Goal: Transaction & Acquisition: Book appointment/travel/reservation

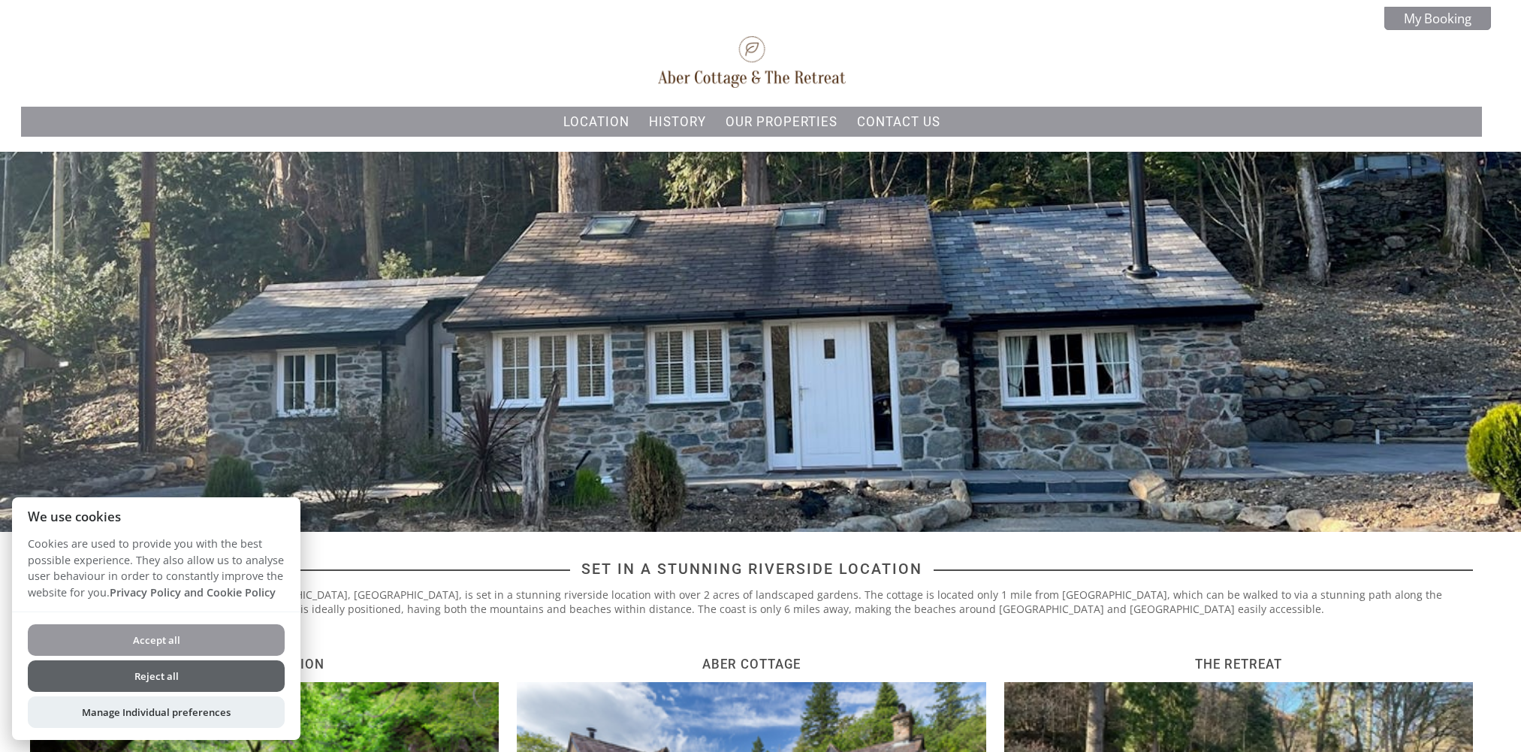
click at [146, 676] on button "Reject all" at bounding box center [156, 676] width 257 height 32
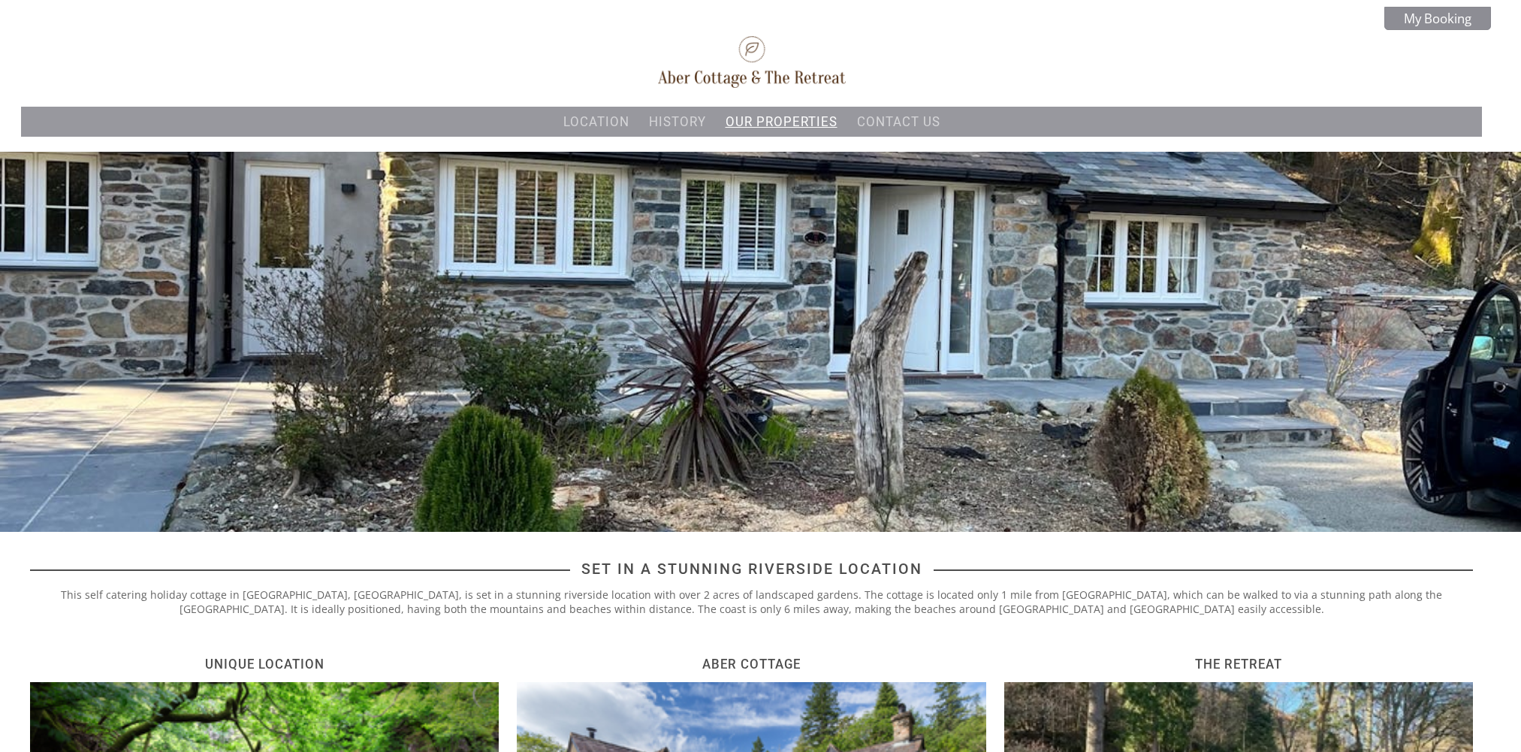
click at [805, 123] on link "Our properties" at bounding box center [782, 121] width 112 height 15
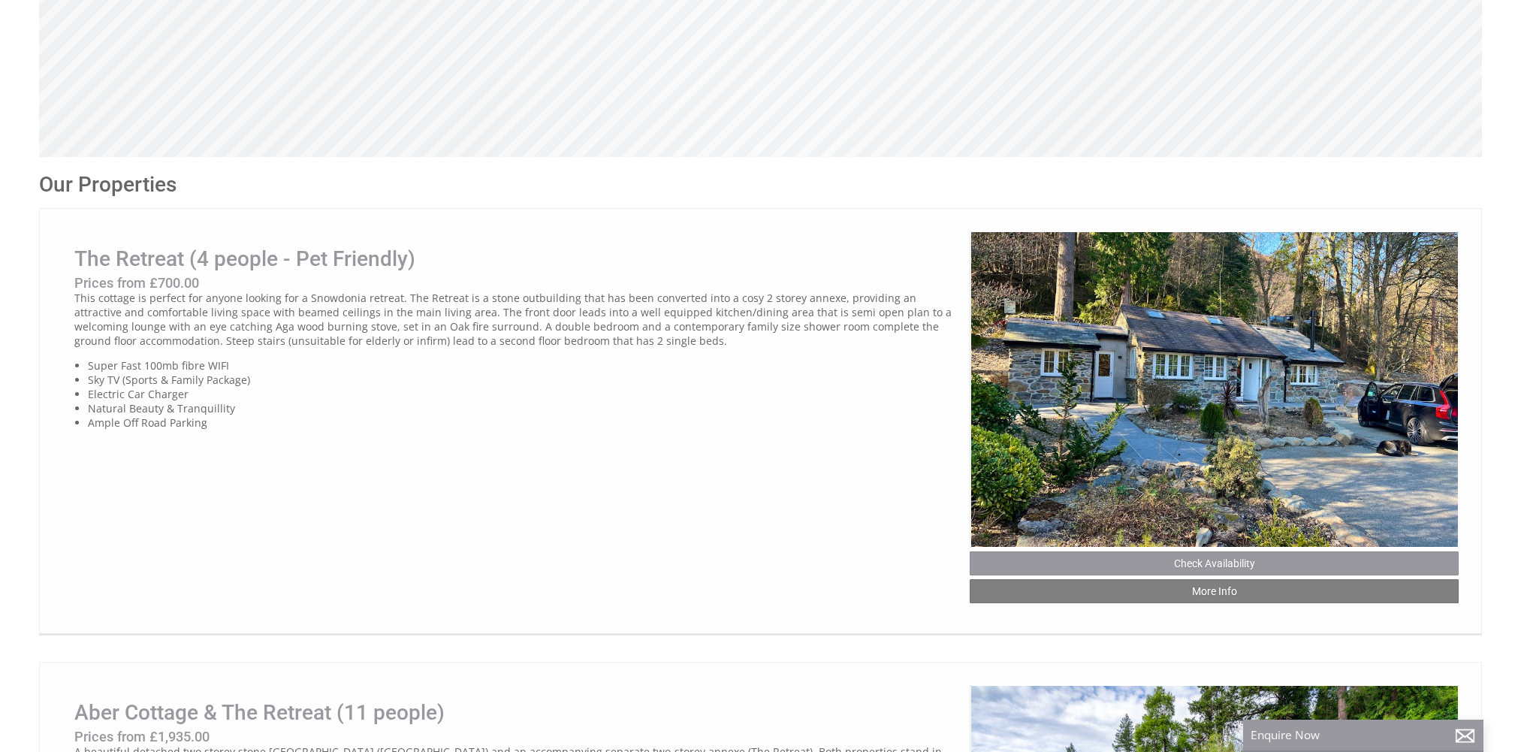
scroll to position [626, 0]
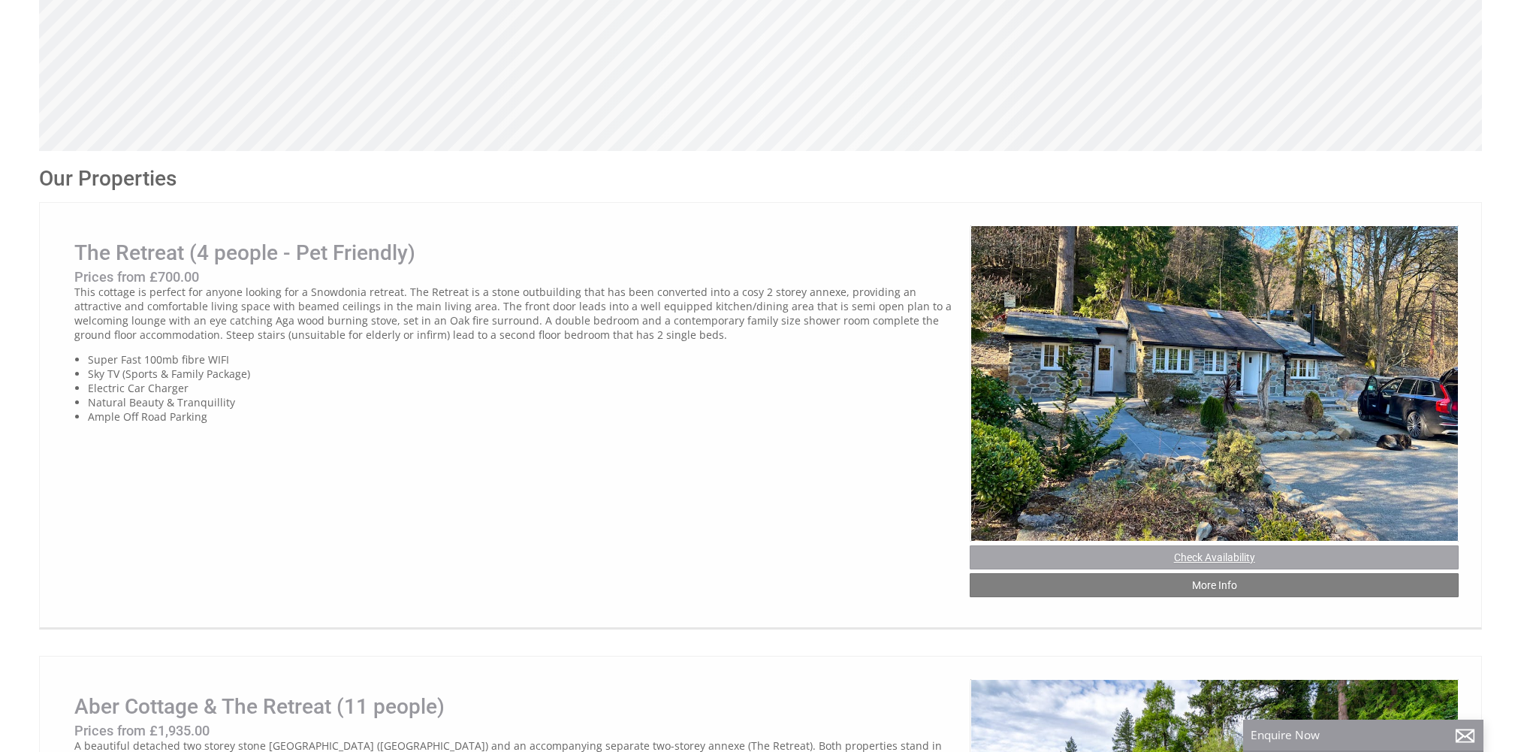
click at [1233, 553] on link "Check Availability" at bounding box center [1214, 557] width 489 height 24
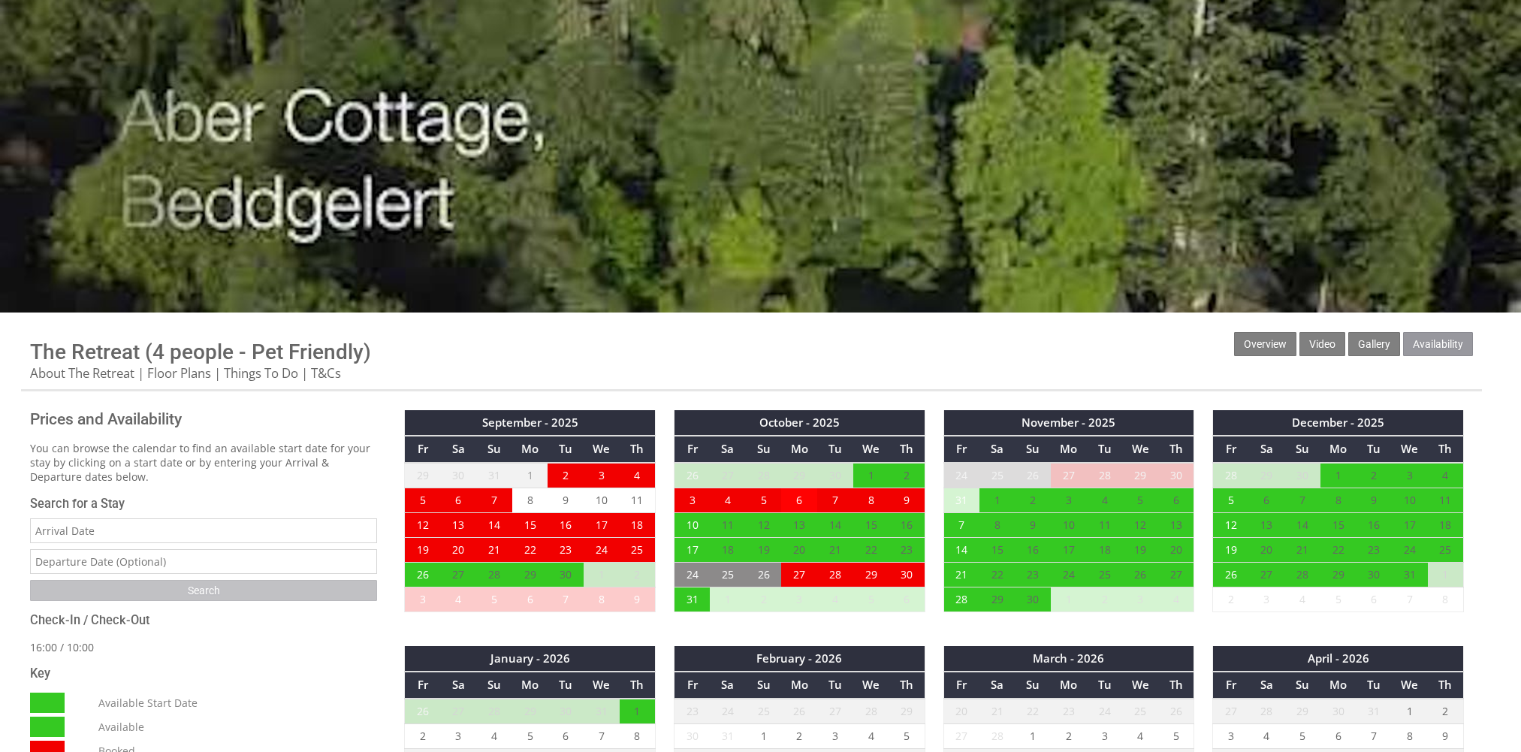
scroll to position [216, 0]
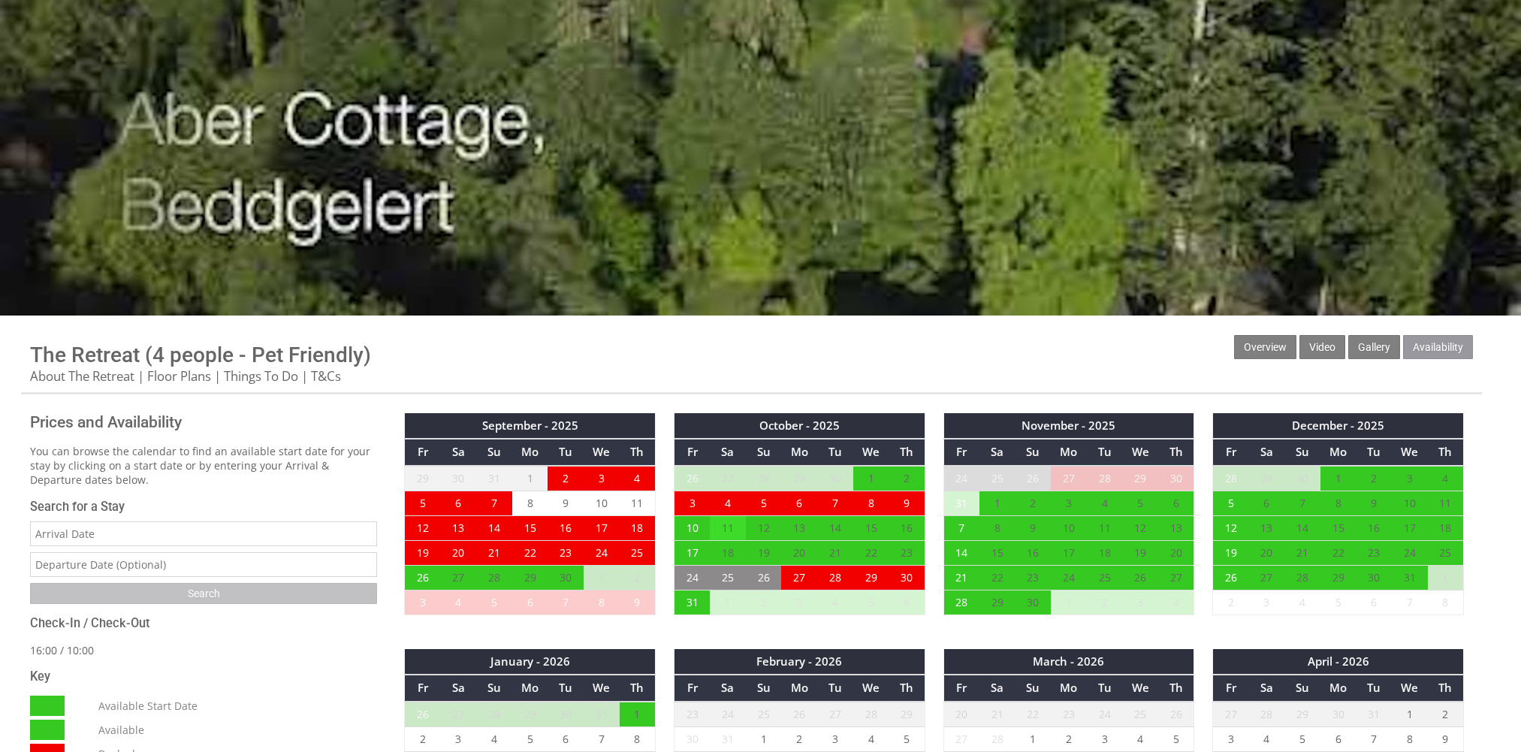
click at [726, 528] on td "11" at bounding box center [728, 527] width 36 height 25
click at [726, 530] on td "11" at bounding box center [728, 527] width 36 height 25
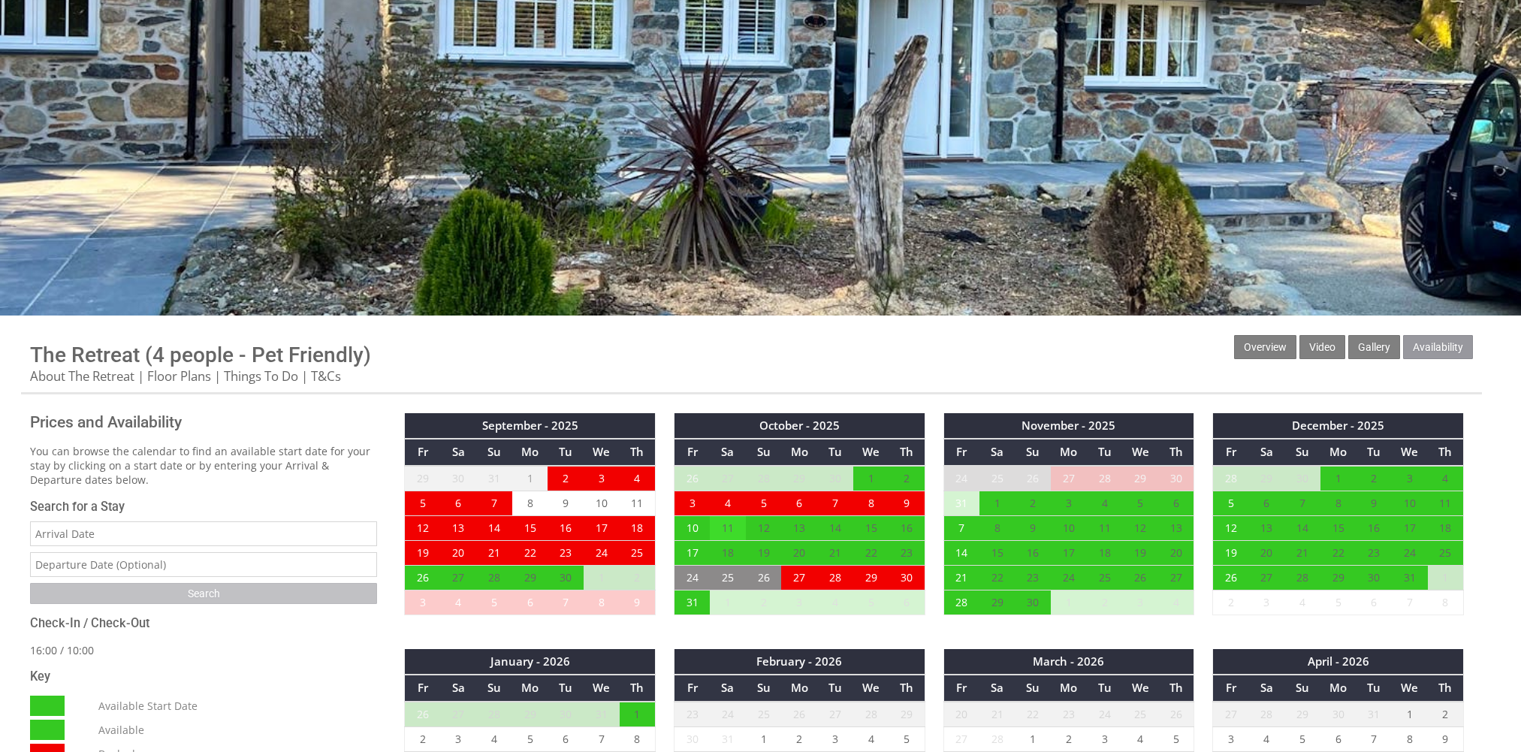
click at [726, 530] on td "11" at bounding box center [728, 527] width 36 height 25
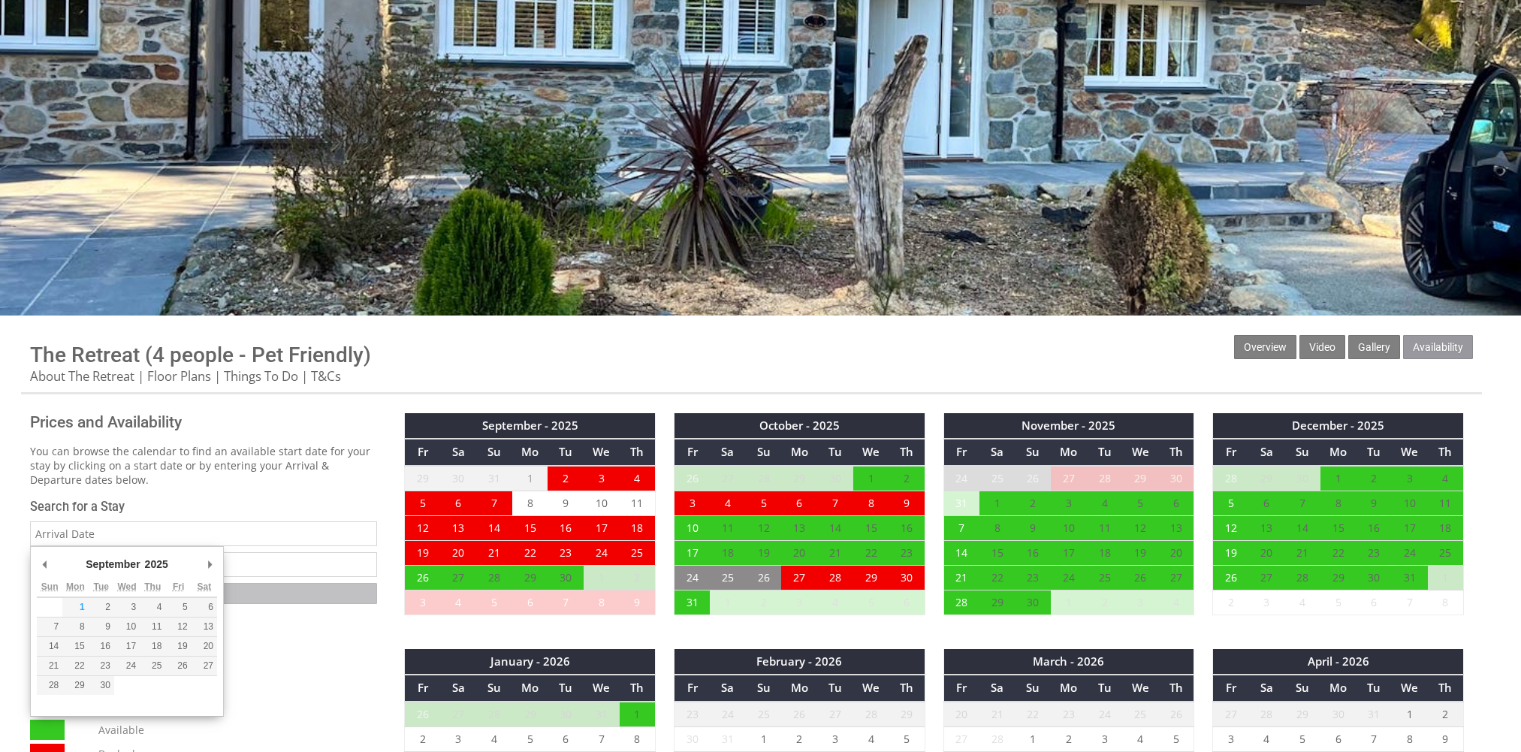
click at [124, 529] on input "Date" at bounding box center [203, 533] width 347 height 25
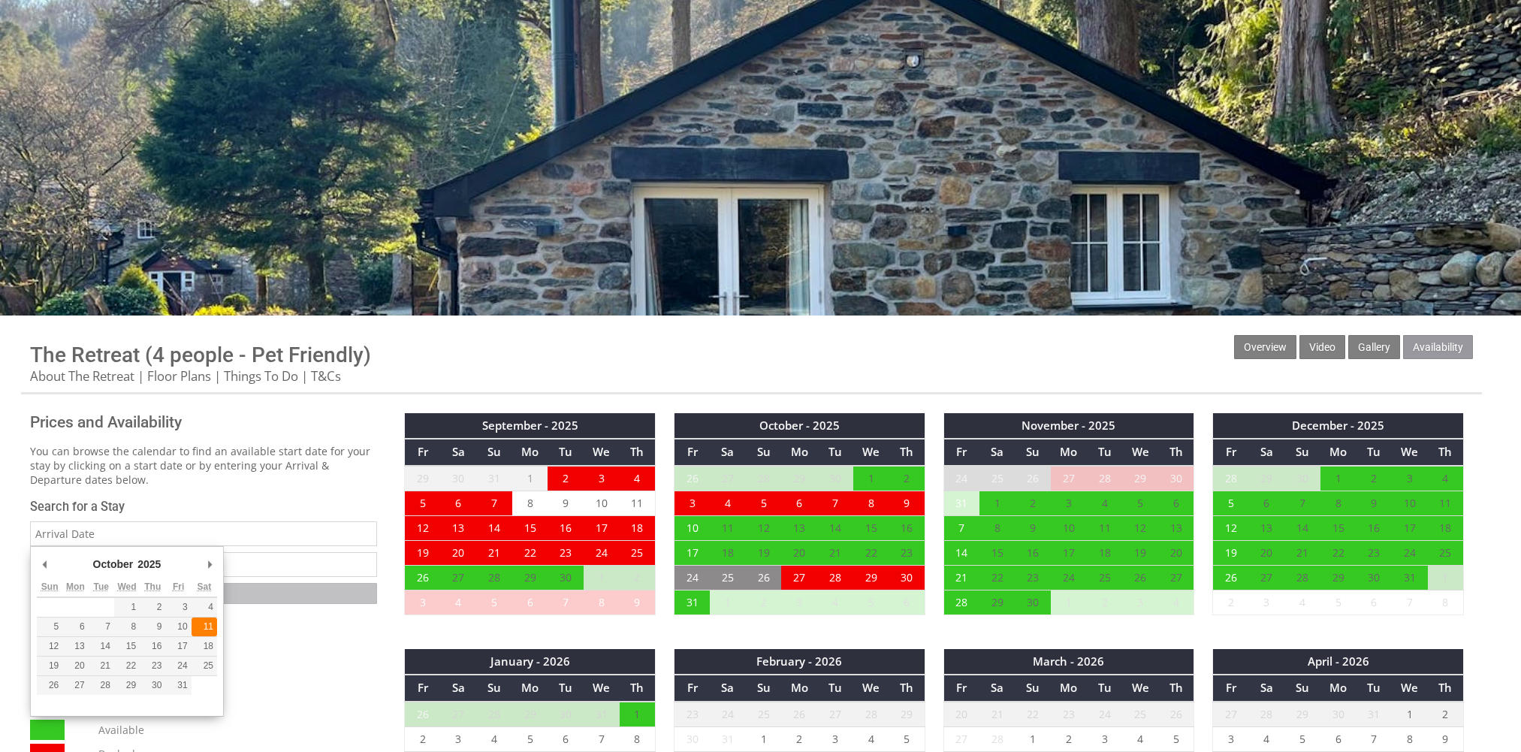
type input "[DATE]"
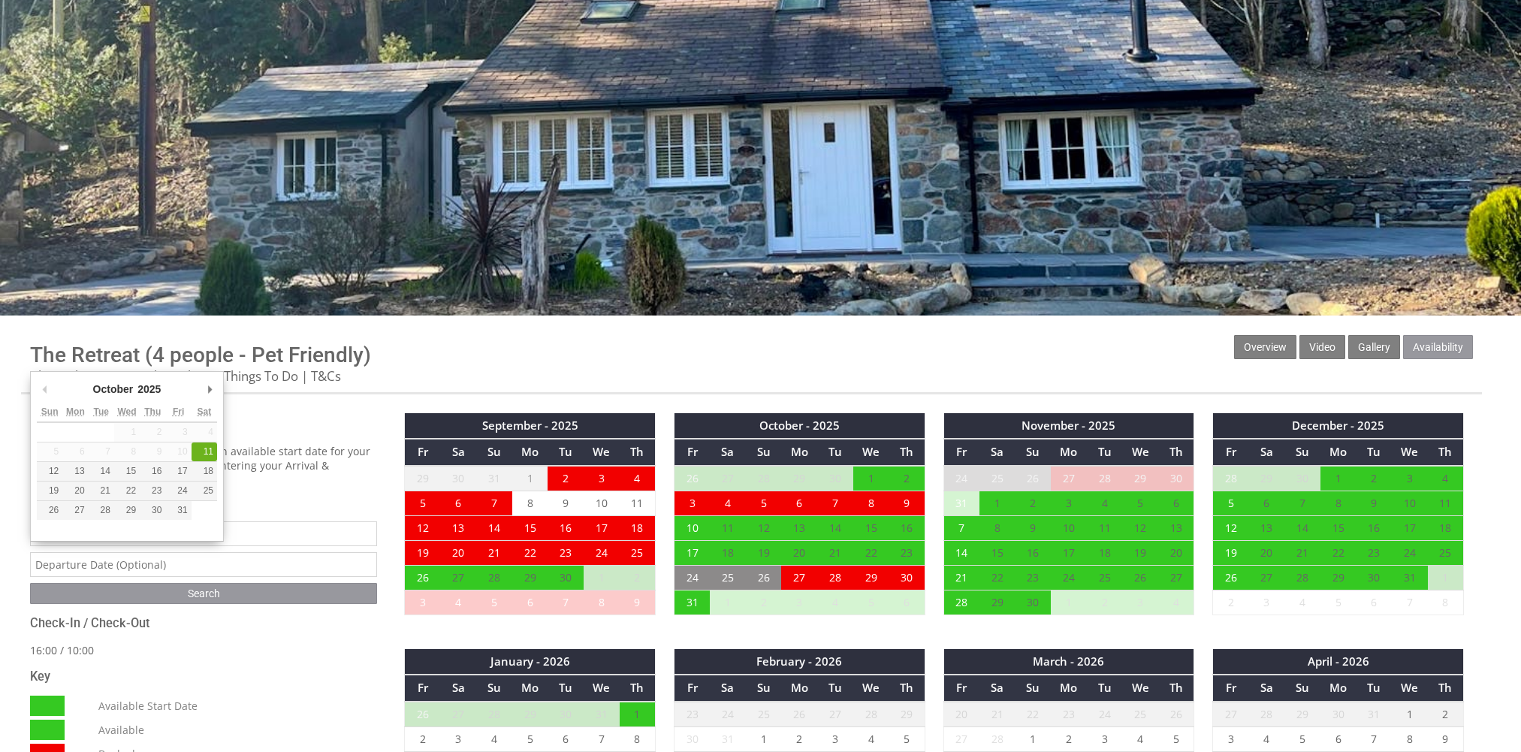
click at [122, 563] on input "text" at bounding box center [203, 564] width 347 height 25
type input "[DATE]"
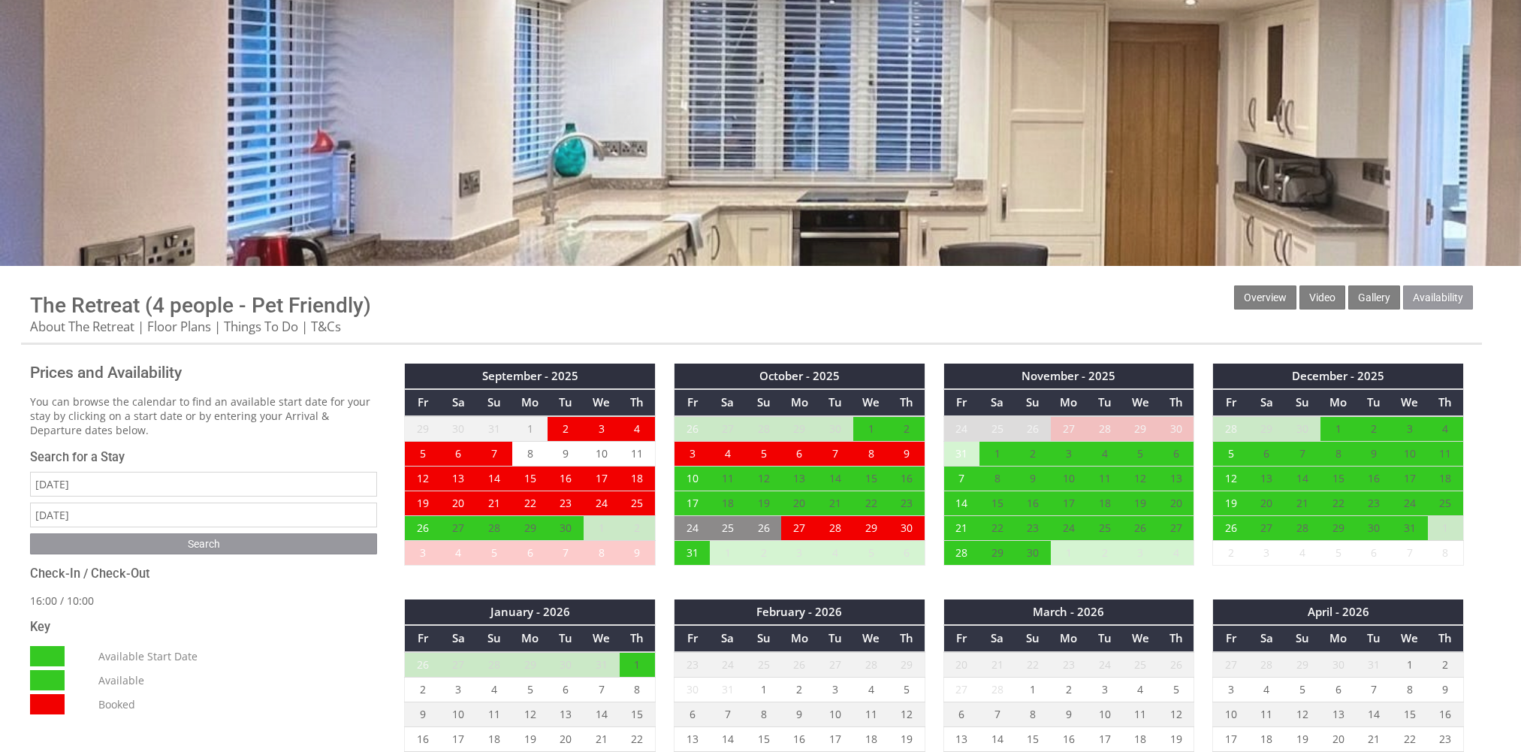
scroll to position [309, 0]
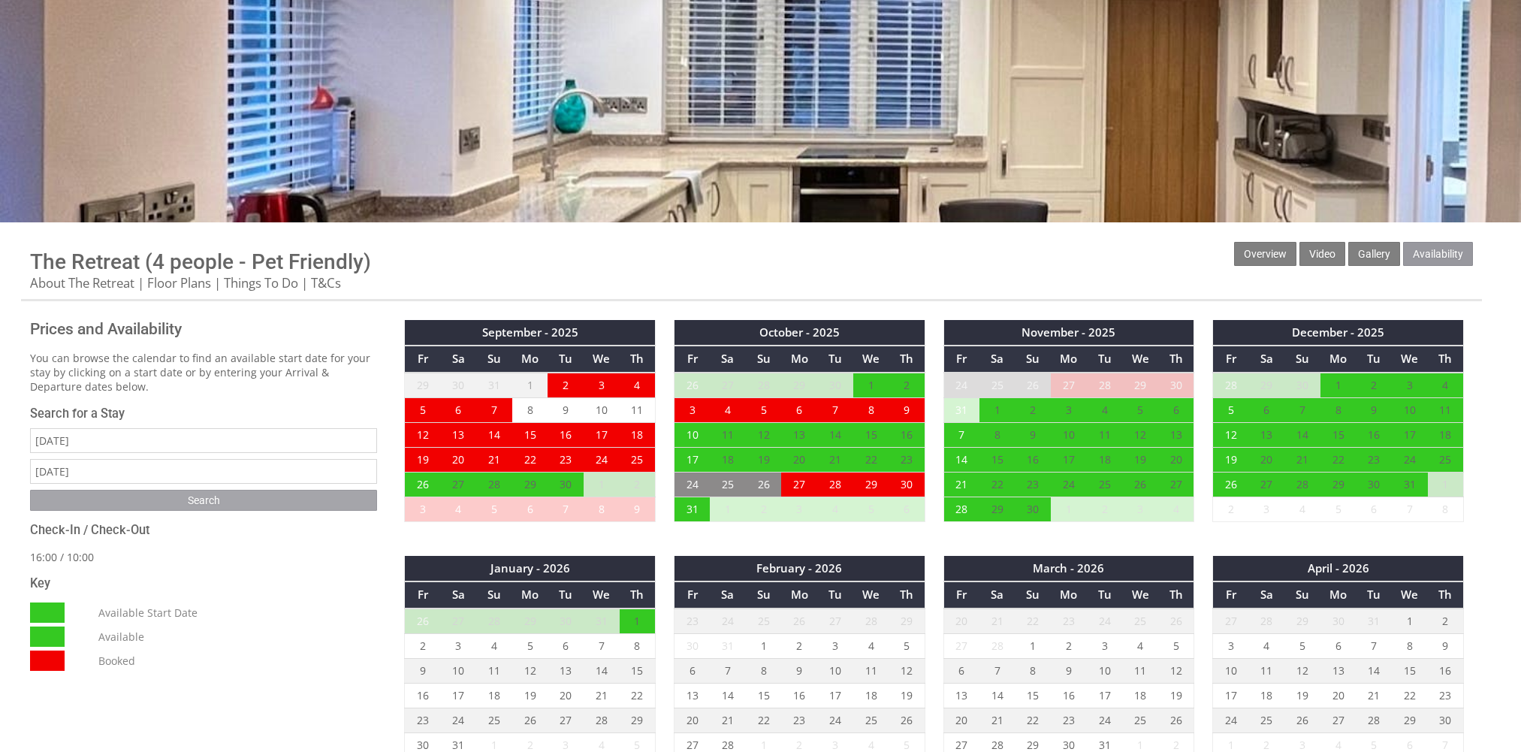
click at [203, 500] on input "Search" at bounding box center [203, 500] width 347 height 21
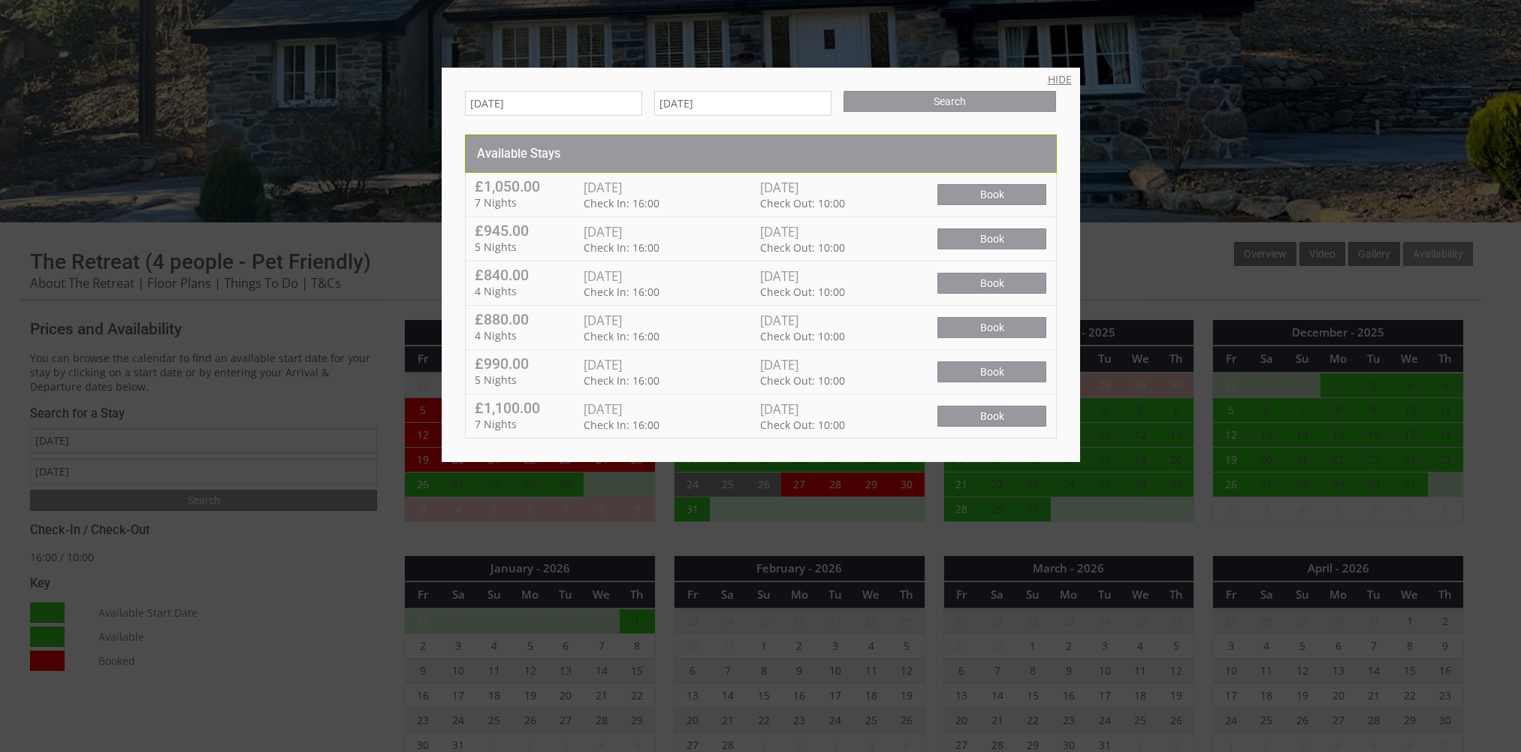
click at [1068, 75] on link "HIDE" at bounding box center [1060, 79] width 24 height 14
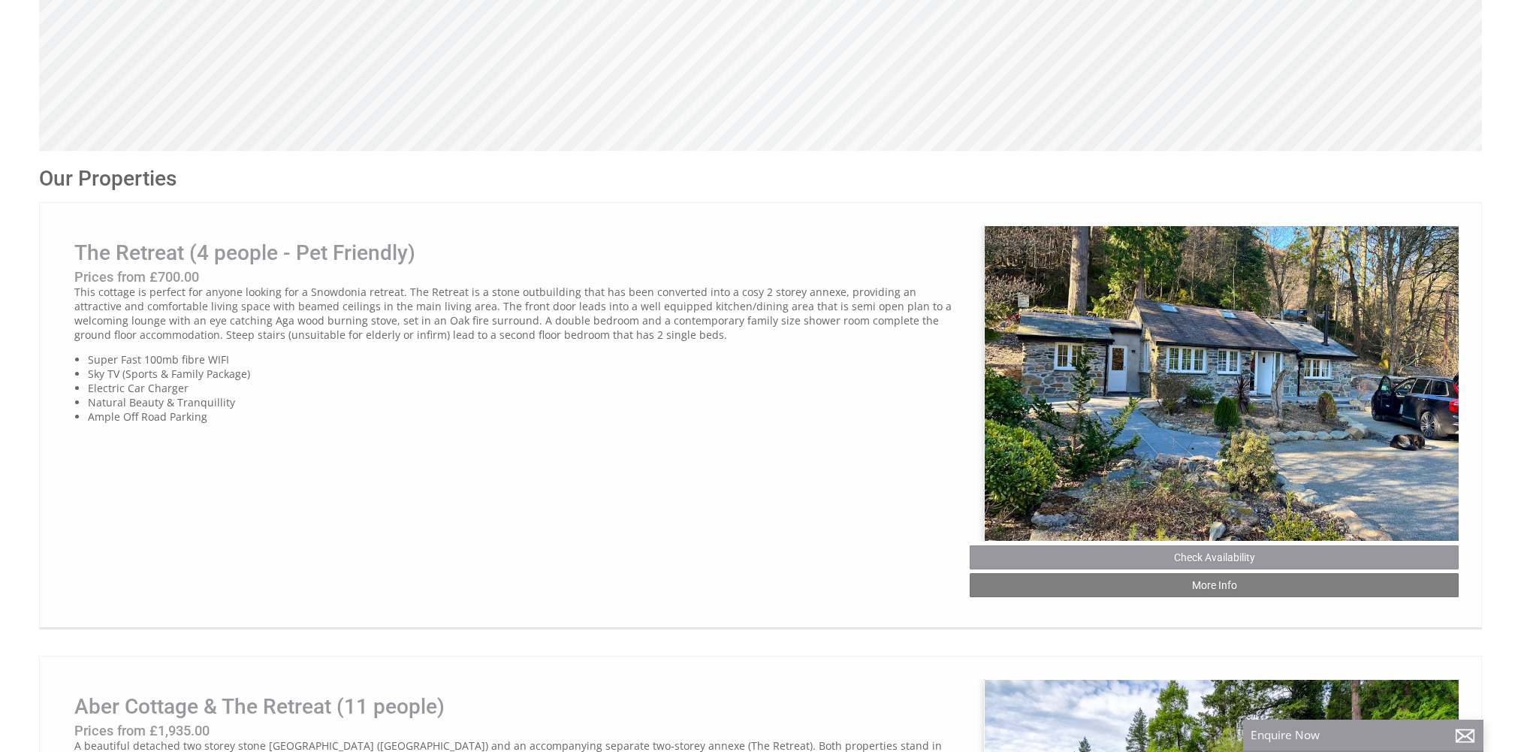
scroll to position [0, 14]
